Goal: Complete application form

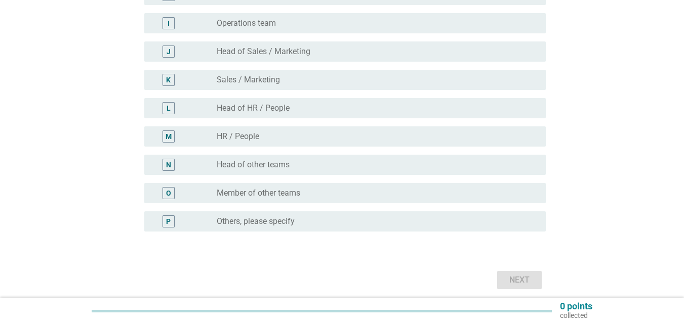
scroll to position [354, 0]
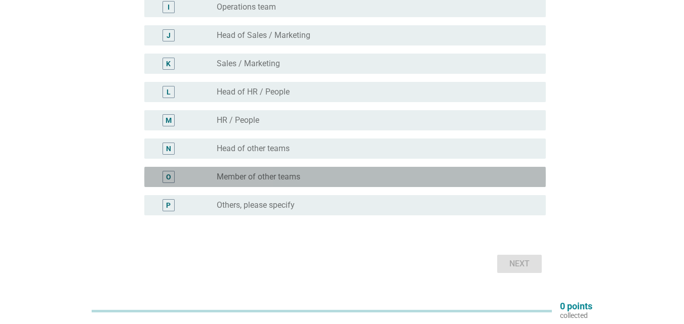
click at [326, 171] on div "O radio_button_unchecked Member of other teams" at bounding box center [344, 177] width 401 height 20
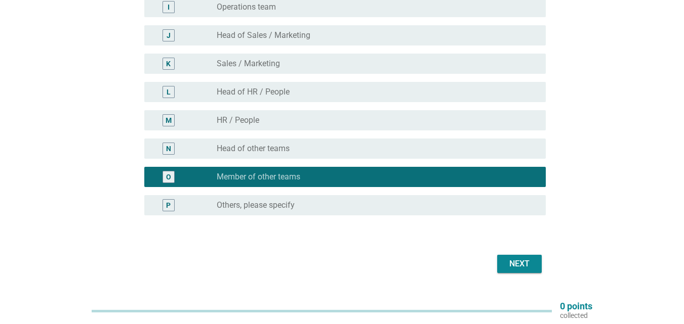
click at [518, 266] on div "Next" at bounding box center [519, 264] width 28 height 12
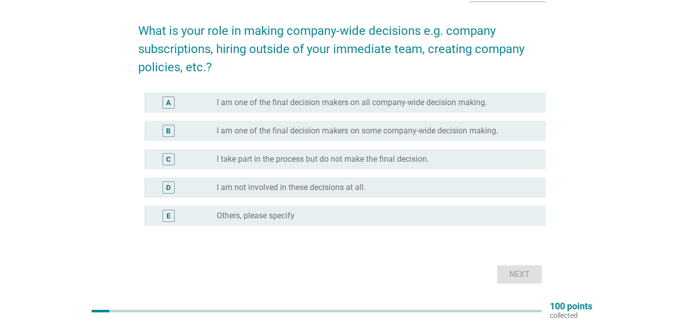
scroll to position [51, 0]
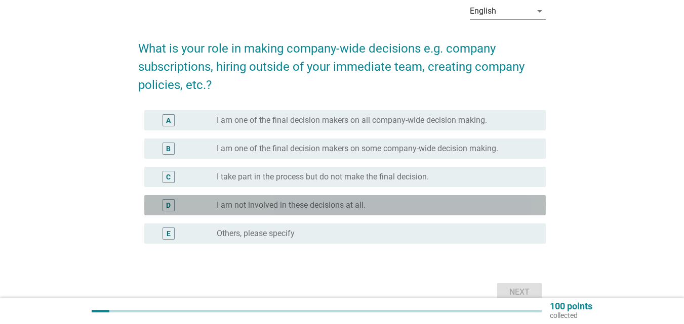
click at [343, 207] on label "I am not involved in these decisions at all." at bounding box center [291, 205] width 149 height 10
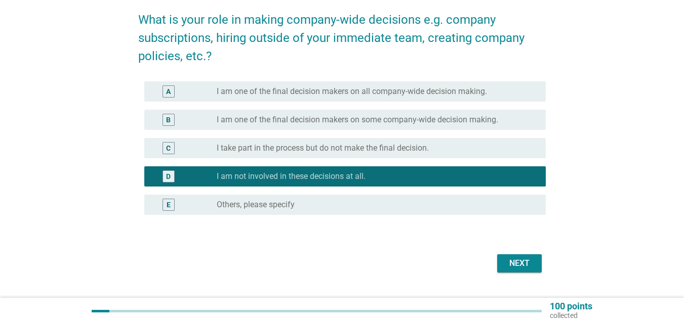
scroll to position [103, 0]
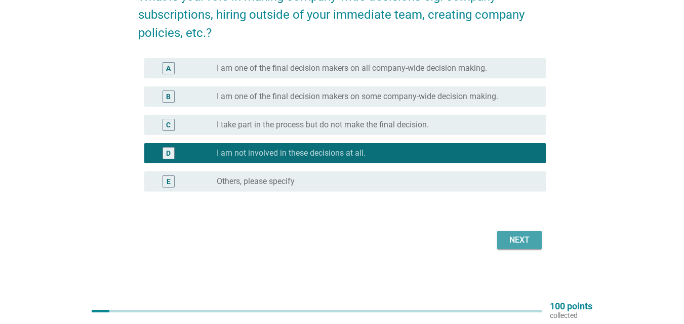
click at [517, 246] on button "Next" at bounding box center [519, 240] width 45 height 18
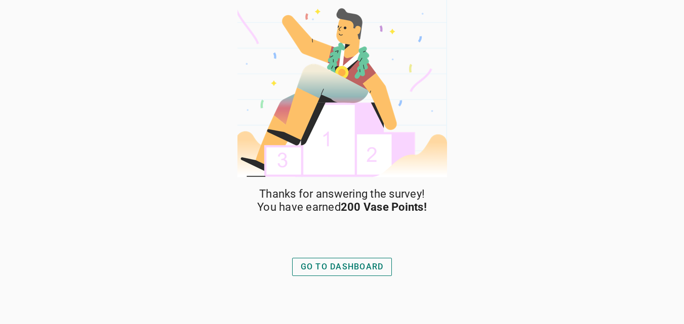
click at [343, 260] on button "GO TO DASHBOARD" at bounding box center [342, 267] width 100 height 18
